Goal: Use online tool/utility: Utilize a website feature to perform a specific function

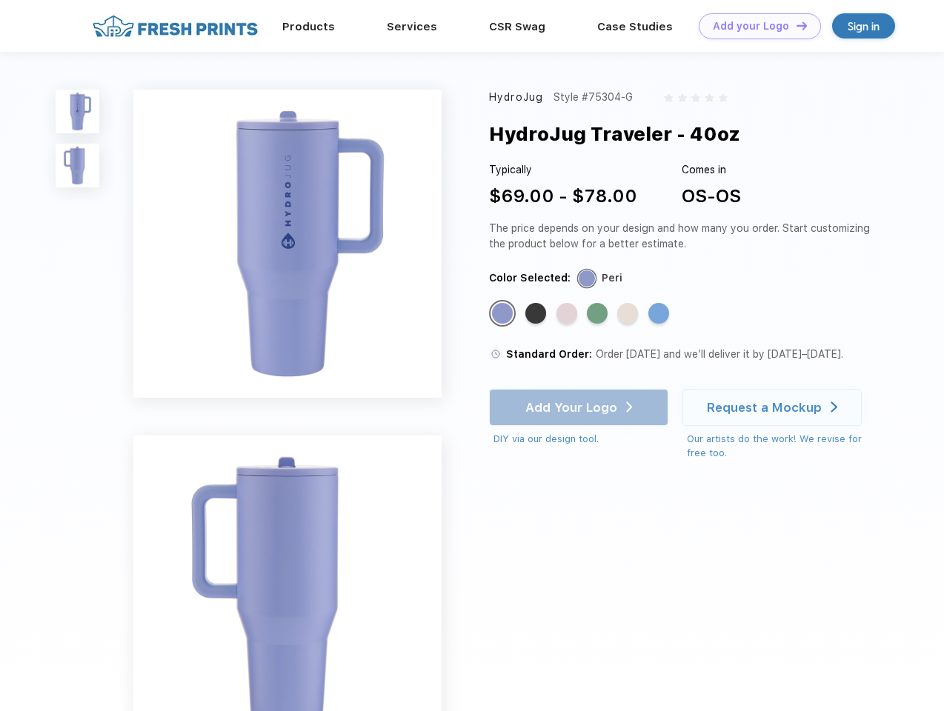
click at [754, 26] on link "Add your Logo Design Tool" at bounding box center [760, 26] width 122 height 26
click at [0, 0] on div "Design Tool" at bounding box center [0, 0] width 0 height 0
click at [795, 25] on link "Add your Logo Design Tool" at bounding box center [760, 26] width 122 height 26
click at [78, 111] on img at bounding box center [78, 112] width 44 height 44
click at [78, 166] on img at bounding box center [78, 166] width 44 height 44
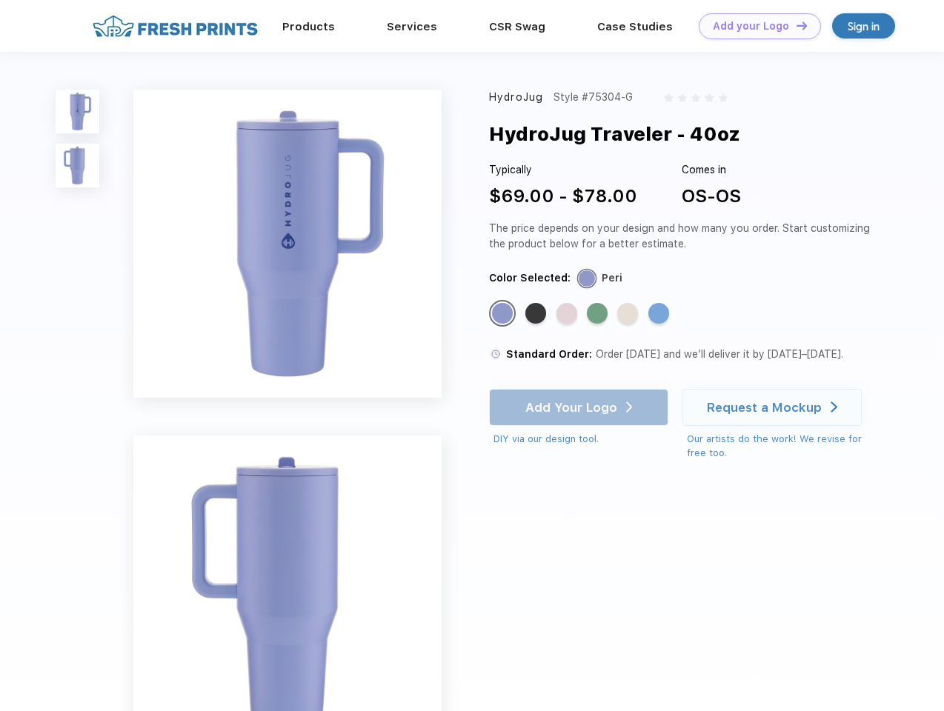
click at [504, 314] on div "Standard Color" at bounding box center [502, 313] width 21 height 21
click at [537, 314] on div "Standard Color" at bounding box center [535, 313] width 21 height 21
click at [568, 314] on div "Standard Color" at bounding box center [566, 313] width 21 height 21
click at [599, 314] on div "Standard Color" at bounding box center [597, 313] width 21 height 21
click at [629, 314] on div "Standard Color" at bounding box center [627, 313] width 21 height 21
